Goal: Transaction & Acquisition: Purchase product/service

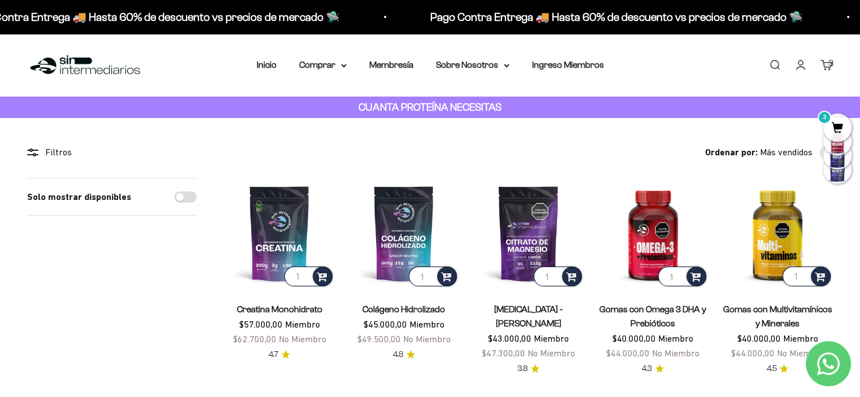
click at [839, 118] on span "3" at bounding box center [837, 128] width 28 height 28
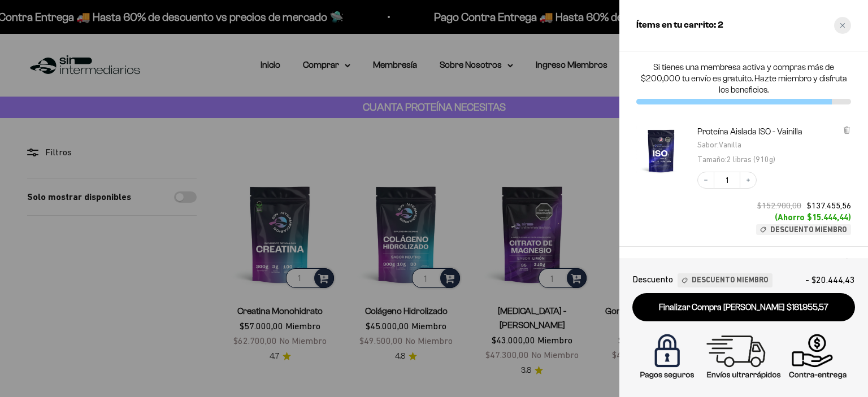
click at [847, 23] on div "Close cart" at bounding box center [842, 25] width 17 height 17
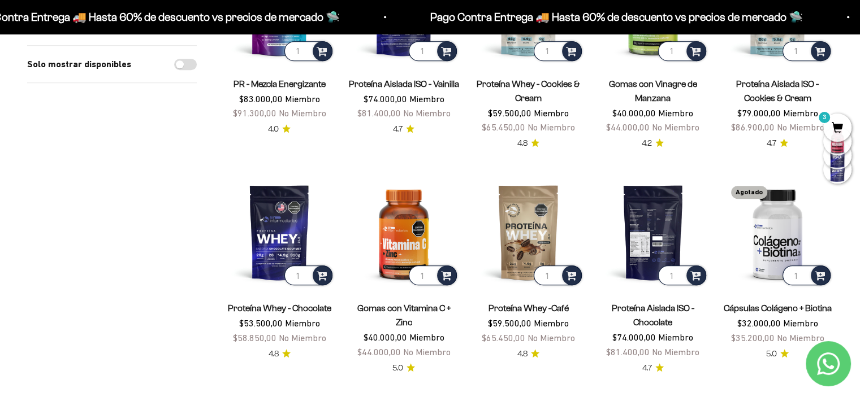
scroll to position [622, 0]
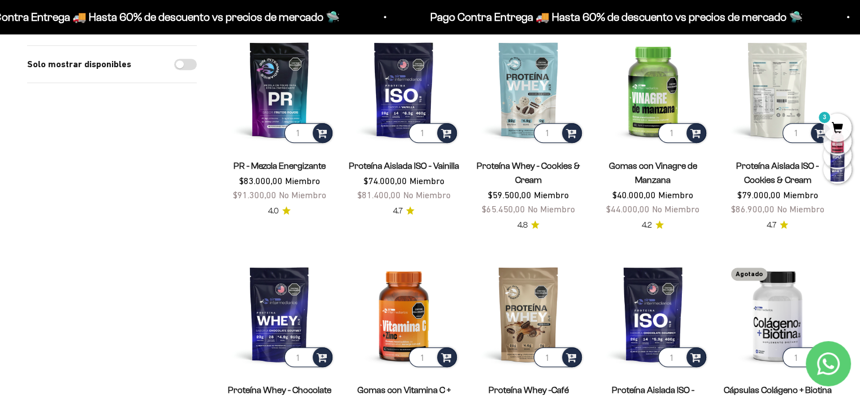
click at [768, 70] on img at bounding box center [777, 89] width 111 height 111
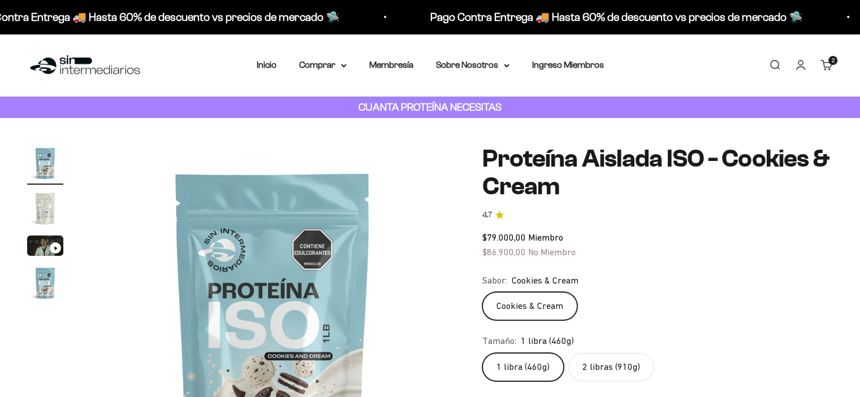
click at [602, 368] on label "2 libras (910g)" at bounding box center [611, 367] width 86 height 28
click at [482, 353] on input "2 libras (910g)" at bounding box center [481, 353] width 1 height 1
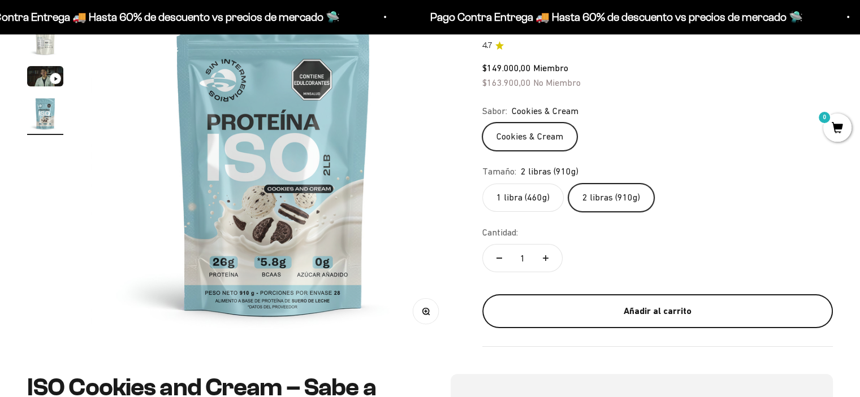
click at [656, 319] on button "Añadir al carrito" at bounding box center [657, 311] width 350 height 34
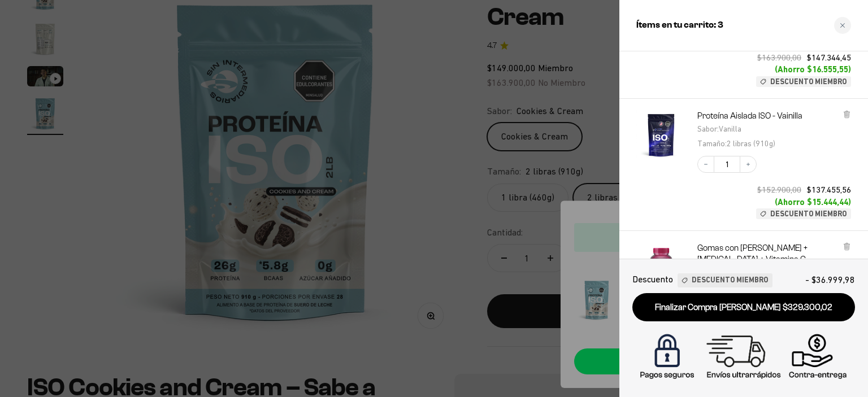
scroll to position [267, 0]
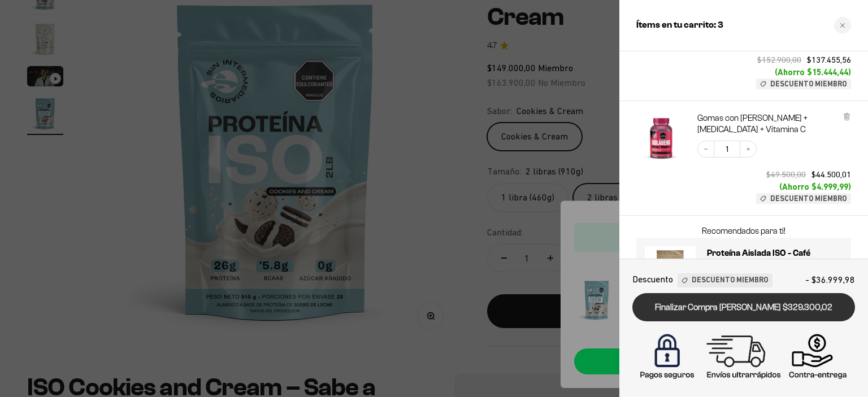
click at [722, 305] on link "Finalizar Compra [PERSON_NAME] $329.300,02" at bounding box center [743, 307] width 223 height 29
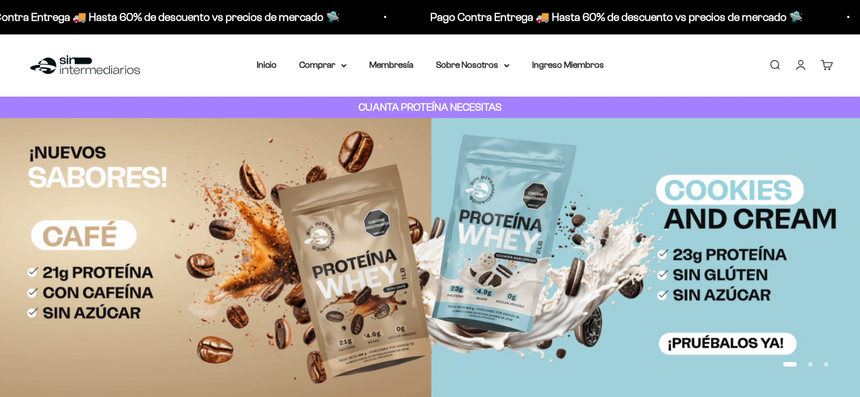
click at [826, 65] on link "Carrito 0" at bounding box center [826, 65] width 12 height 12
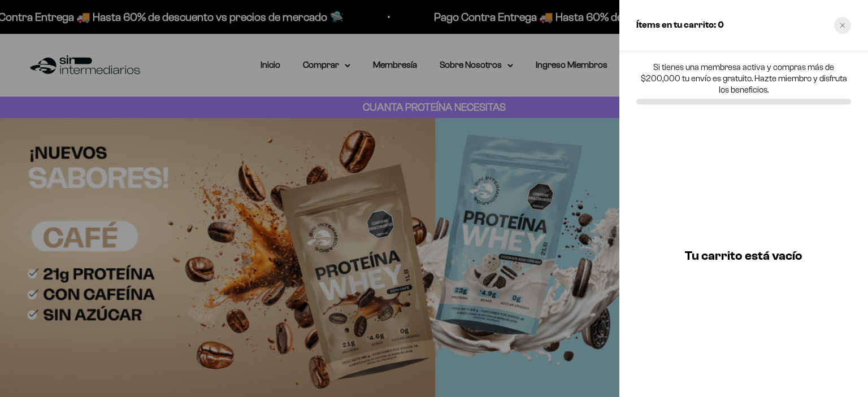
click at [845, 24] on icon "Close cart" at bounding box center [843, 26] width 6 height 6
